Goal: Transaction & Acquisition: Purchase product/service

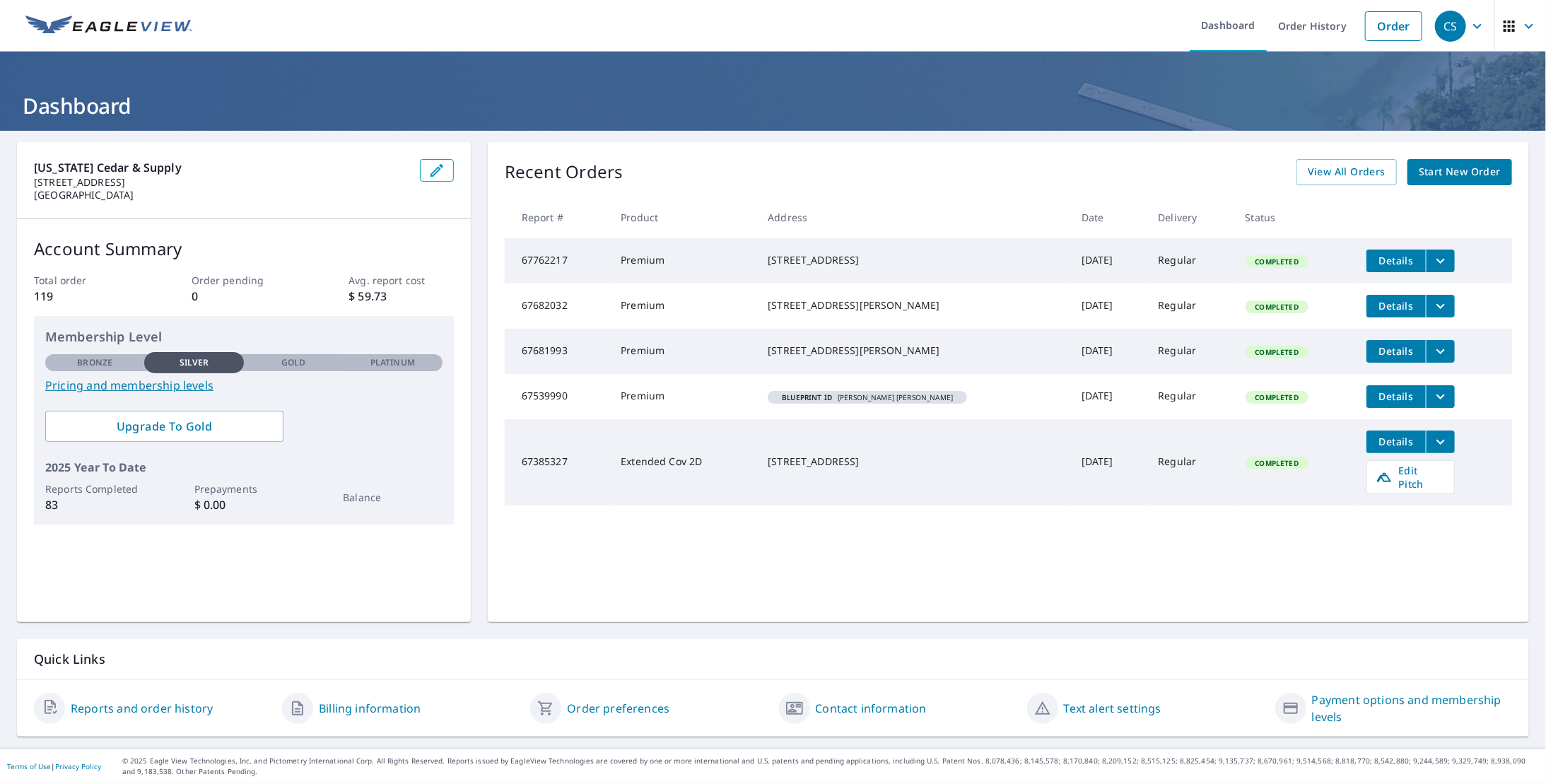
click at [1451, 177] on span "Start New Order" at bounding box center [1459, 172] width 82 height 17
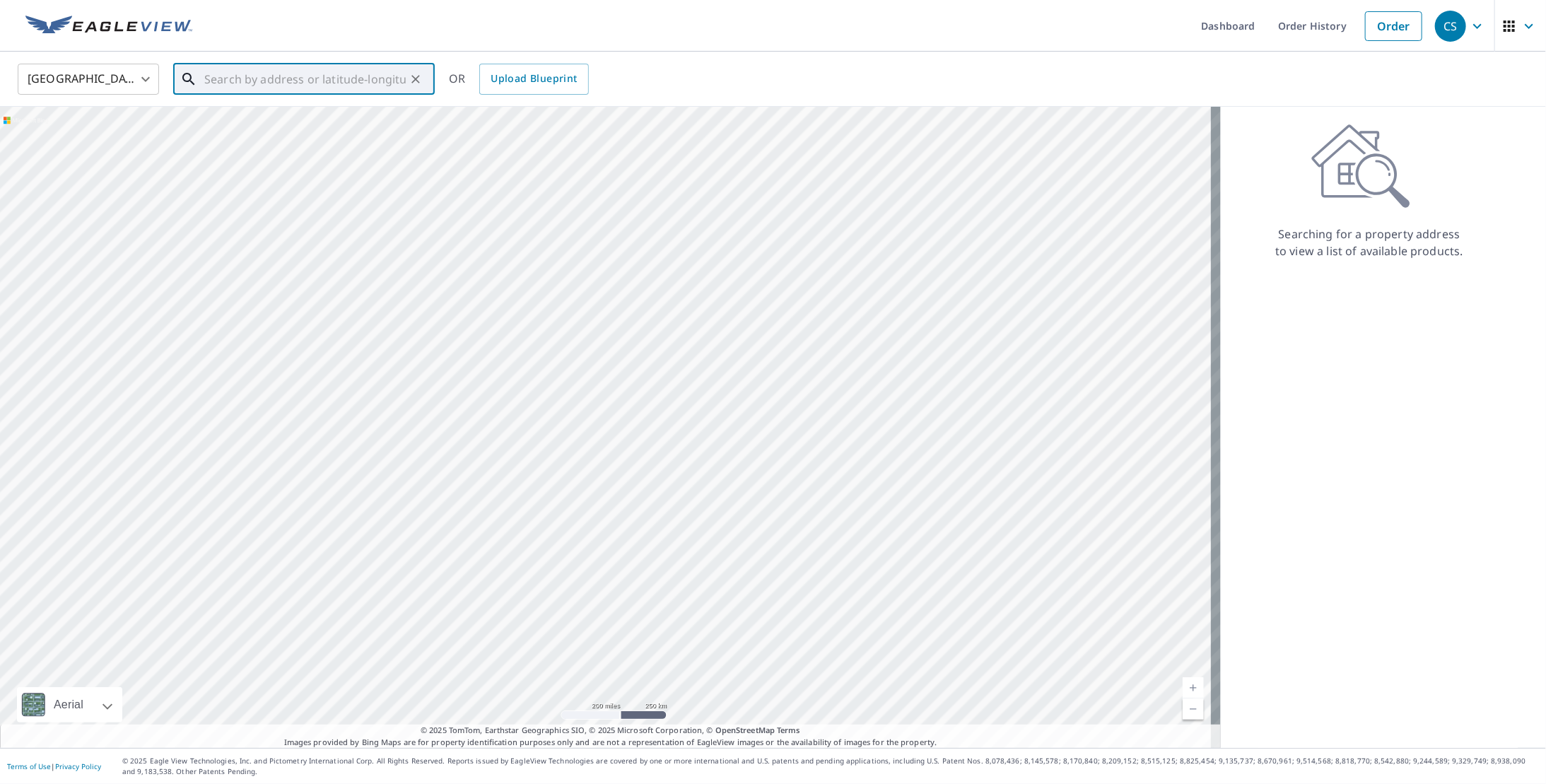
click at [292, 95] on div "​" at bounding box center [303, 79] width 262 height 31
click at [290, 86] on input "text" at bounding box center [305, 79] width 202 height 40
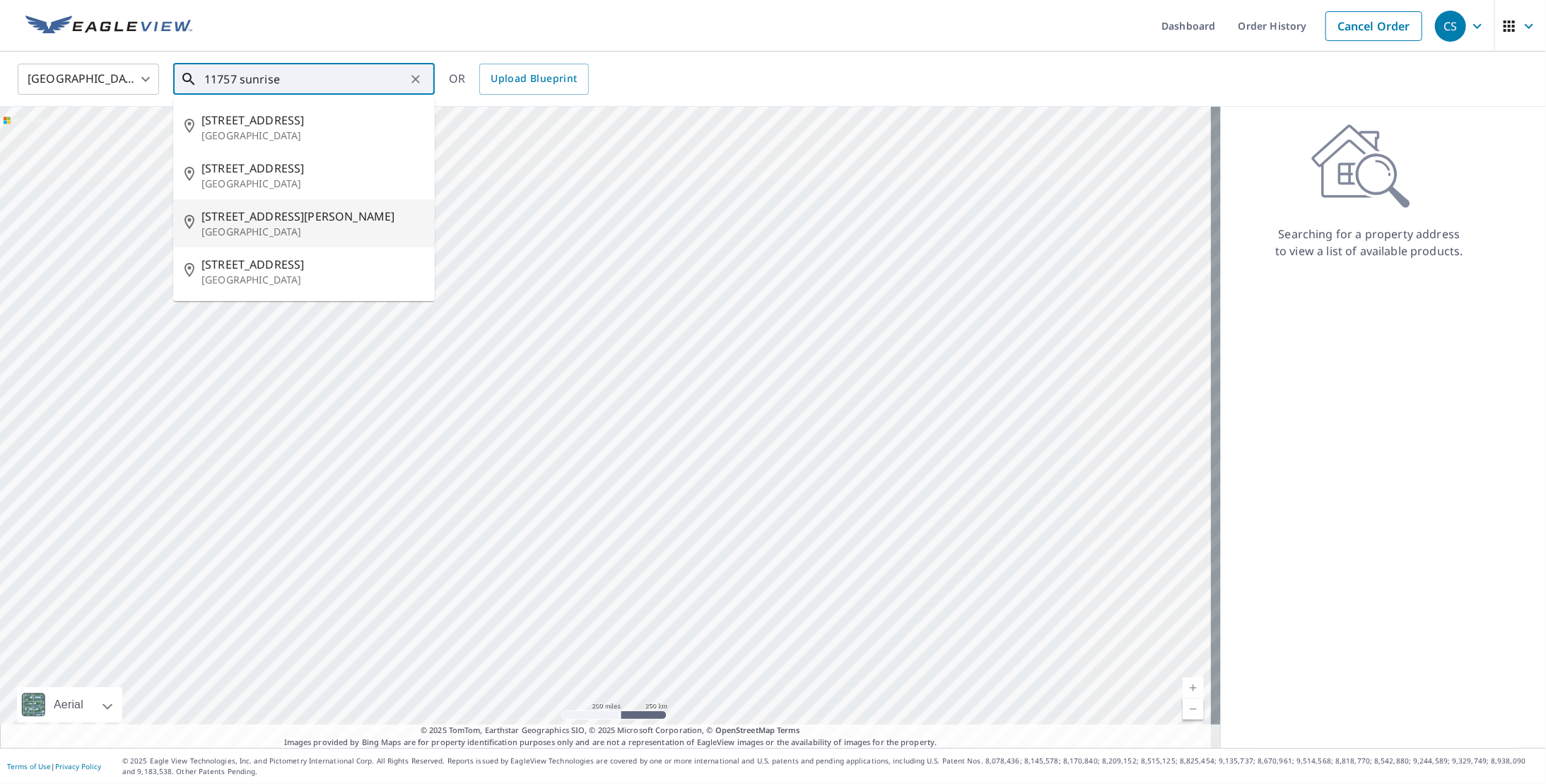
click at [286, 231] on p "[GEOGRAPHIC_DATA]" at bounding box center [313, 232] width 222 height 14
type input "[STREET_ADDRESS]"
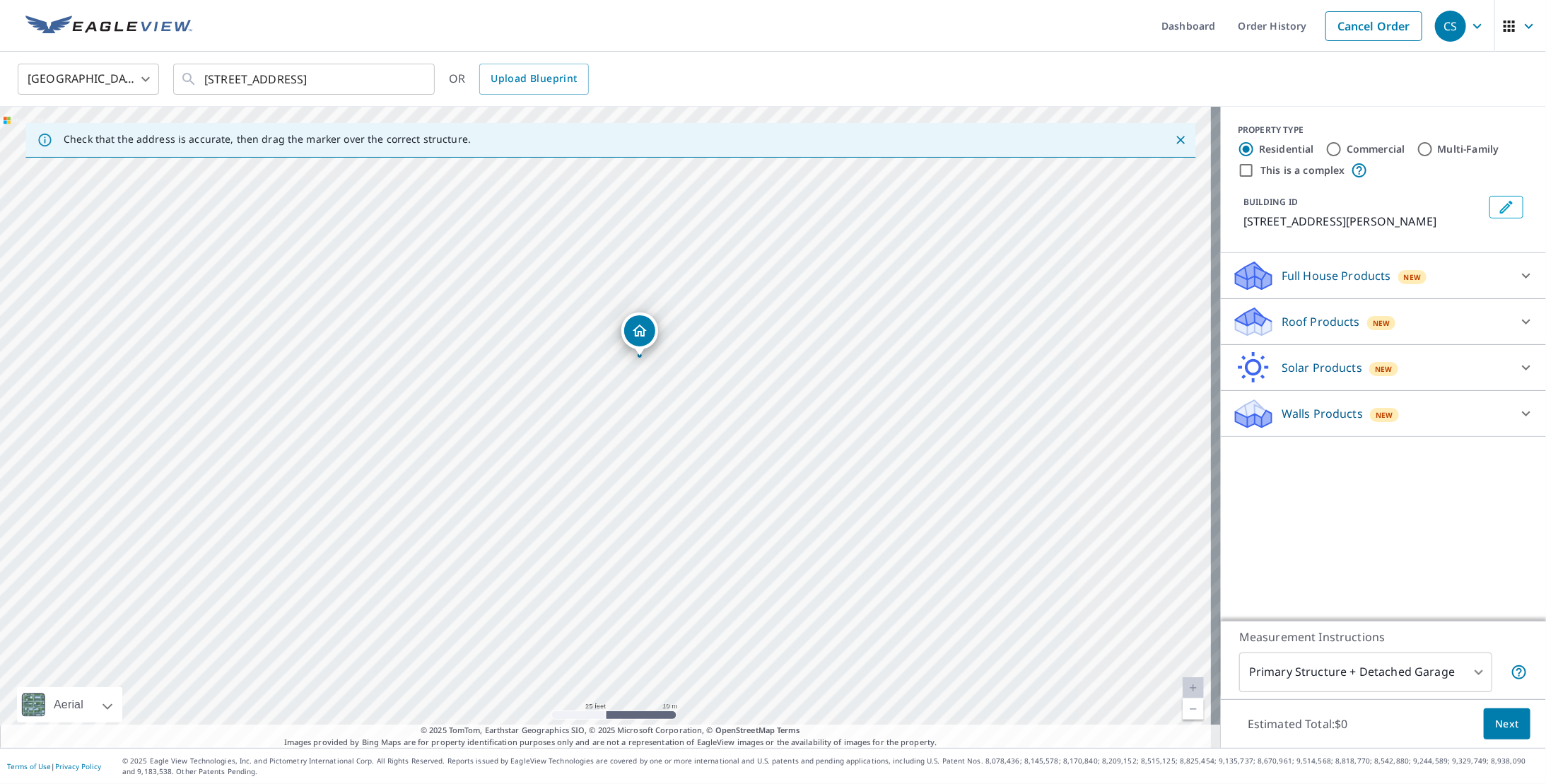
drag, startPoint x: 706, startPoint y: 457, endPoint x: 734, endPoint y: 436, distance: 35.0
click at [734, 436] on div "[STREET_ADDRESS]" at bounding box center [610, 428] width 1221 height 641
drag, startPoint x: 659, startPoint y: 337, endPoint x: 683, endPoint y: 366, distance: 37.6
drag, startPoint x: 601, startPoint y: 385, endPoint x: 587, endPoint y: 367, distance: 22.8
click at [1320, 330] on p "Roof Products" at bounding box center [1320, 322] width 78 height 17
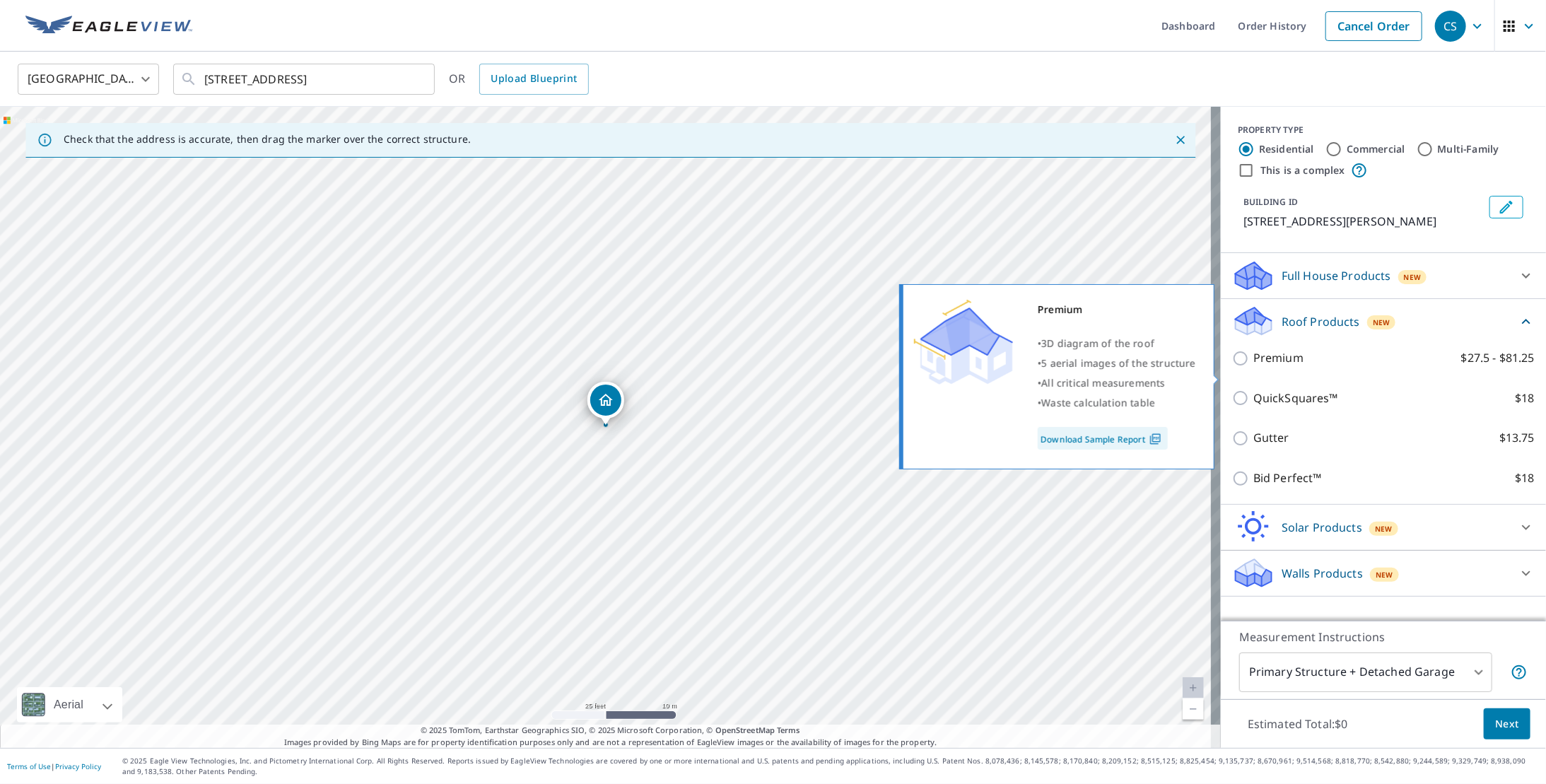
click at [1291, 366] on p "Premium" at bounding box center [1279, 358] width 50 height 17
click at [1253, 366] on input "Premium $27.5 - $81.25" at bounding box center [1243, 358] width 21 height 17
checkbox input "true"
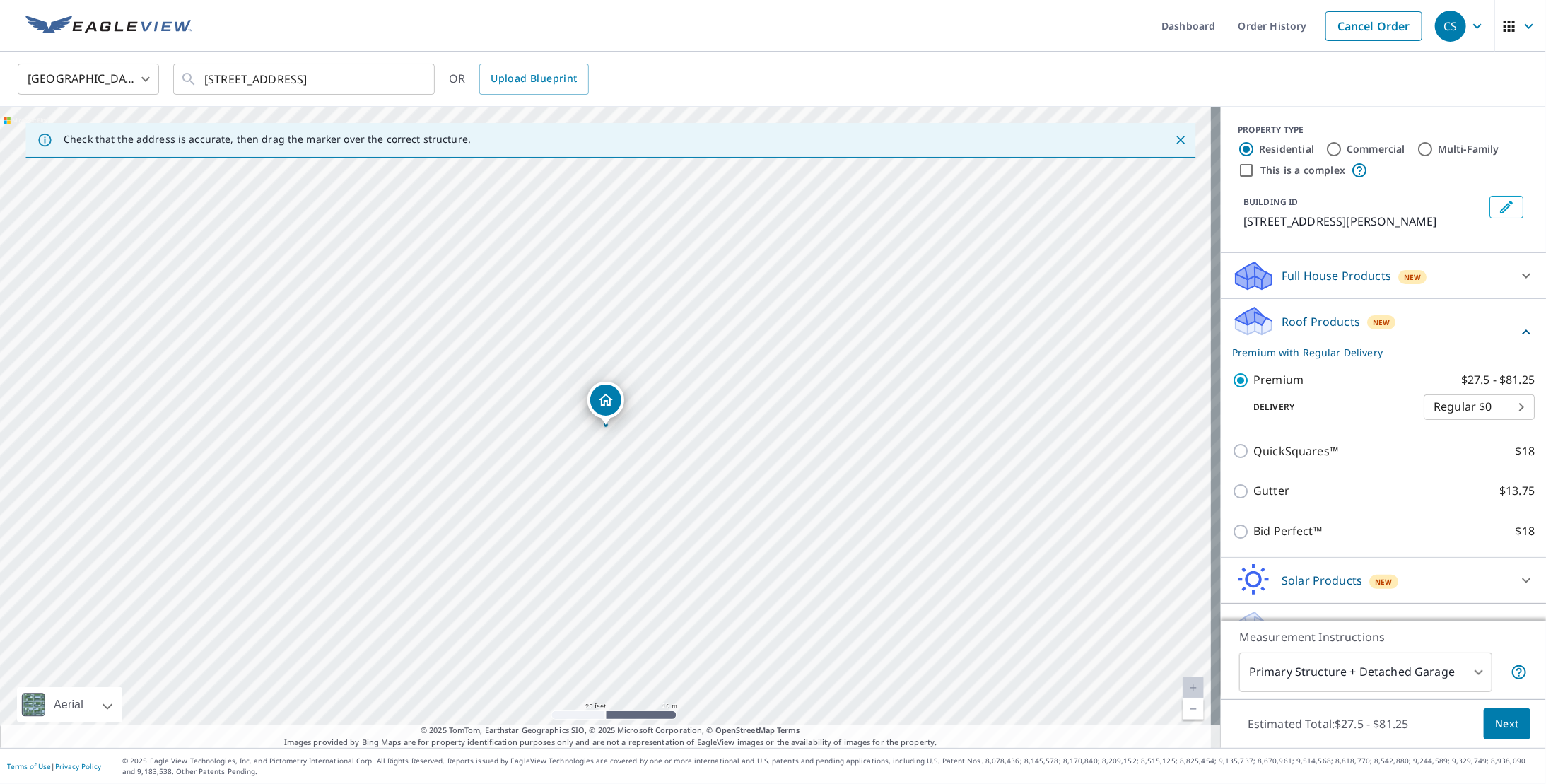
click at [1495, 720] on span "Next" at bounding box center [1506, 724] width 24 height 17
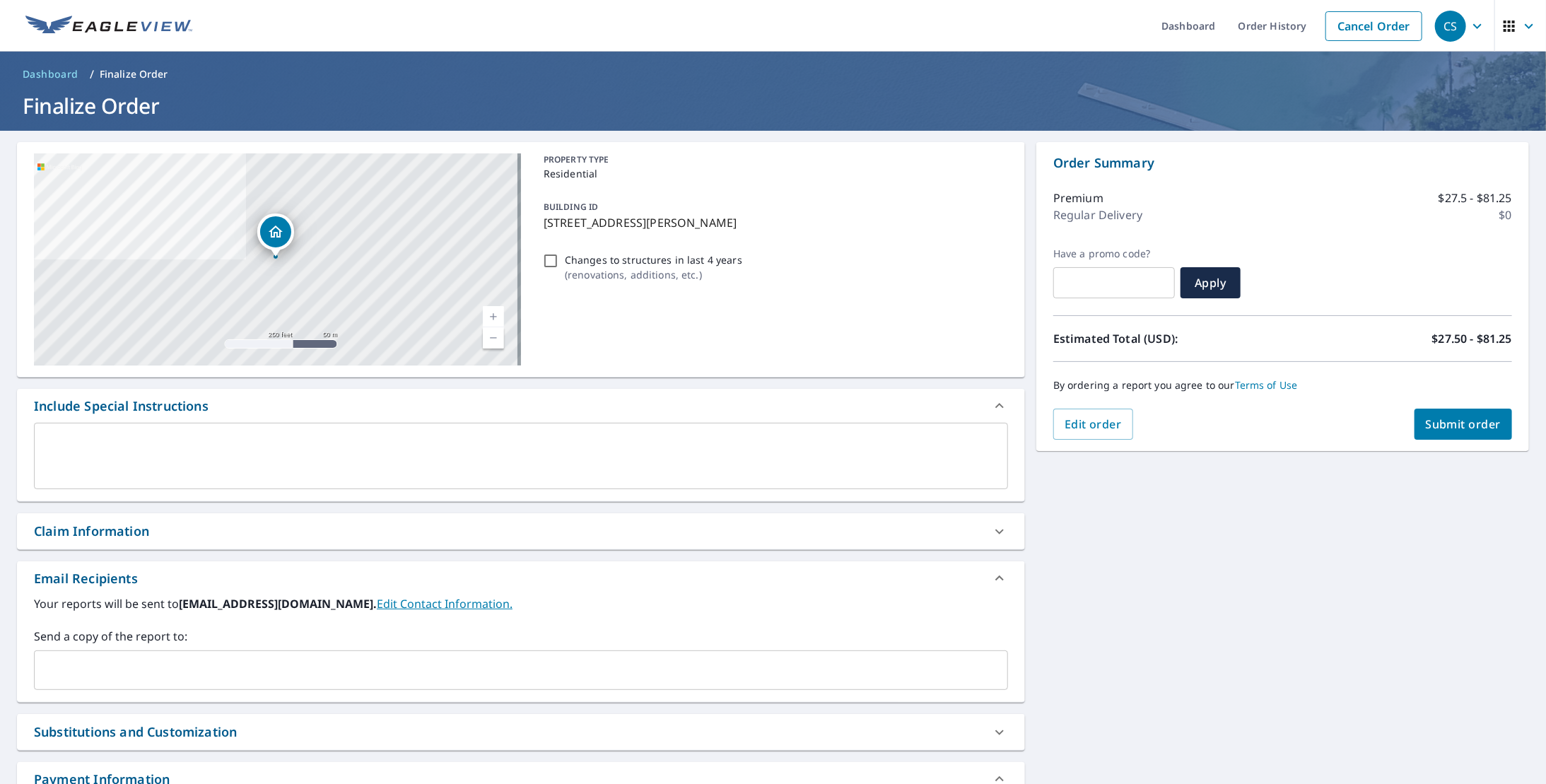
click at [1436, 429] on span "Submit order" at bounding box center [1464, 424] width 75 height 15
